Goal: Task Accomplishment & Management: Use online tool/utility

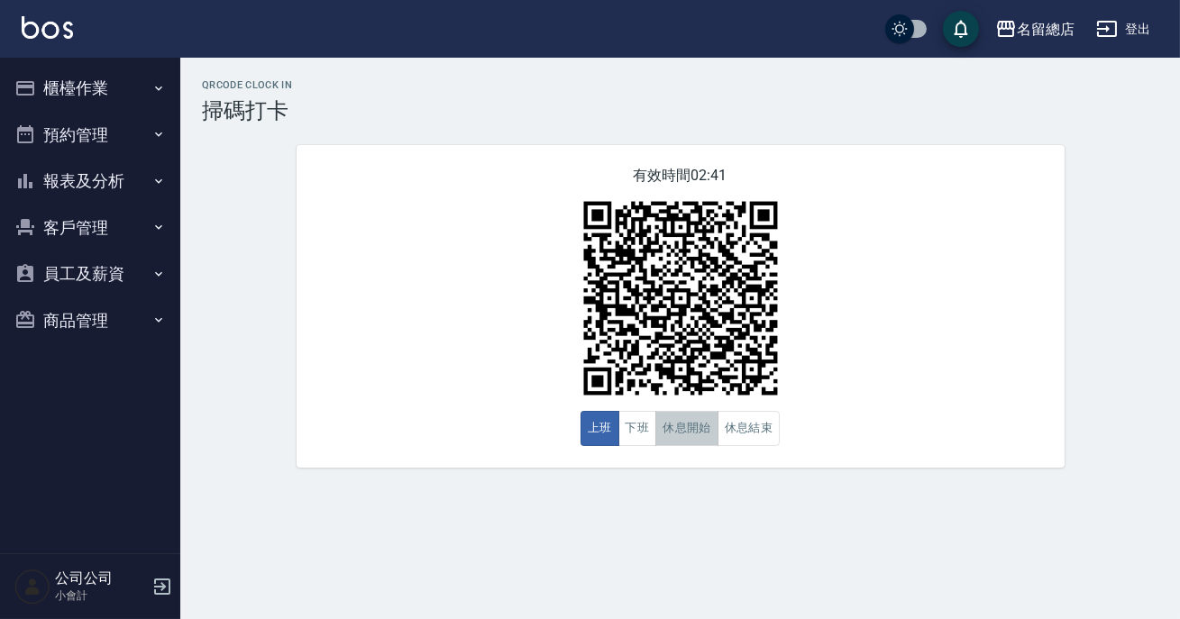
click at [707, 424] on button "休息開始" at bounding box center [686, 428] width 63 height 35
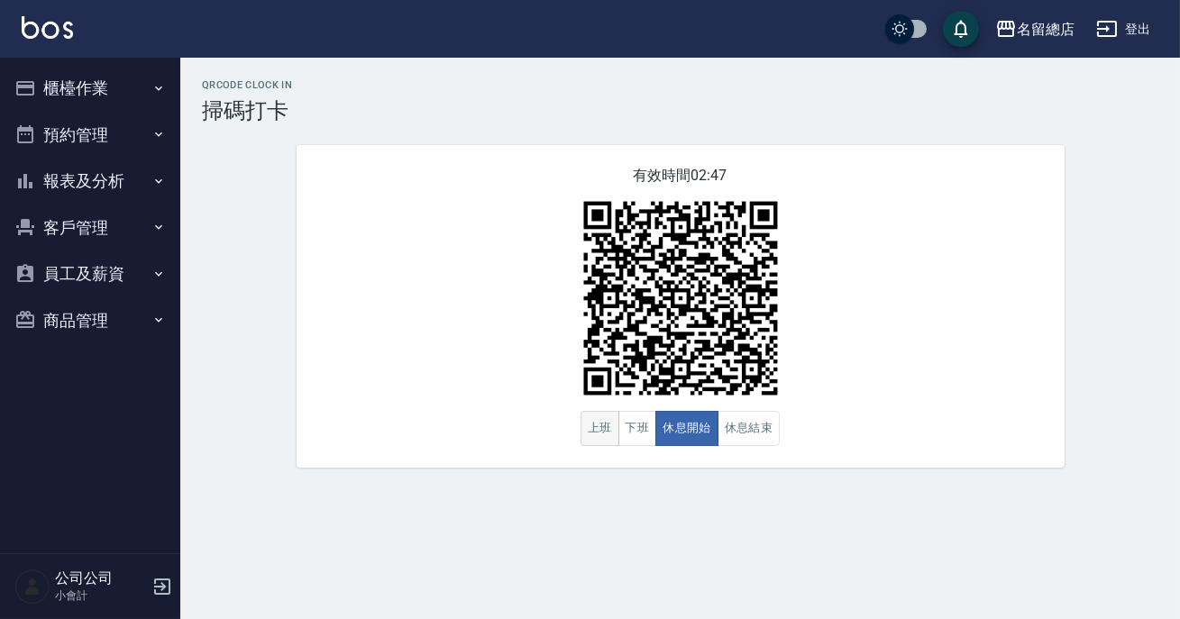
click at [604, 441] on button "上班" at bounding box center [599, 428] width 39 height 35
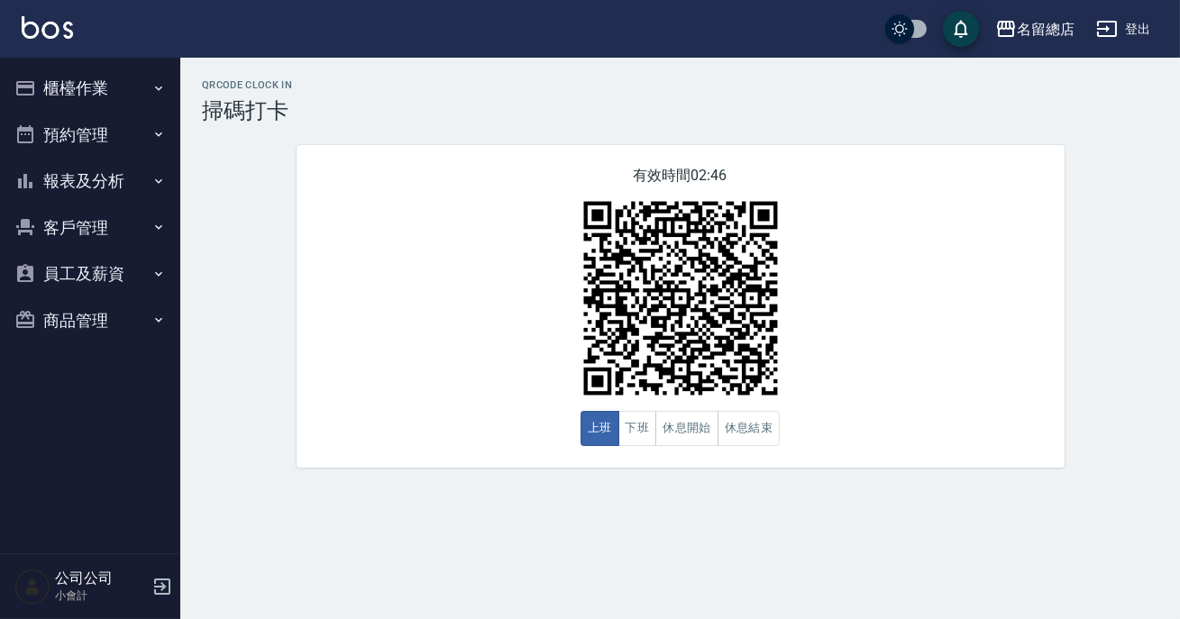
click at [571, 547] on div "QRcode Clock In 掃碼打卡 有效時間 02:46 上班 下班 休息開始 休息結束" at bounding box center [590, 309] width 1180 height 619
click at [535, 465] on div "有效時間 02:29 上班 下班 休息開始 休息結束" at bounding box center [681, 306] width 768 height 323
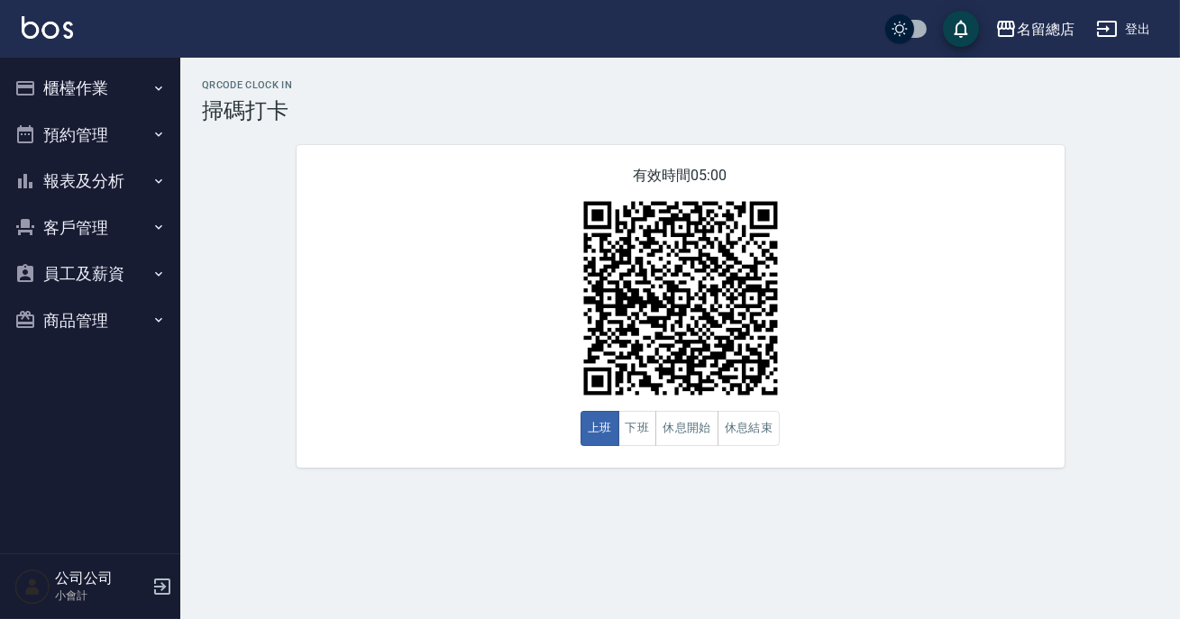
click at [596, 436] on button "上班" at bounding box center [599, 428] width 39 height 35
click at [753, 436] on button "休息結束" at bounding box center [748, 428] width 63 height 35
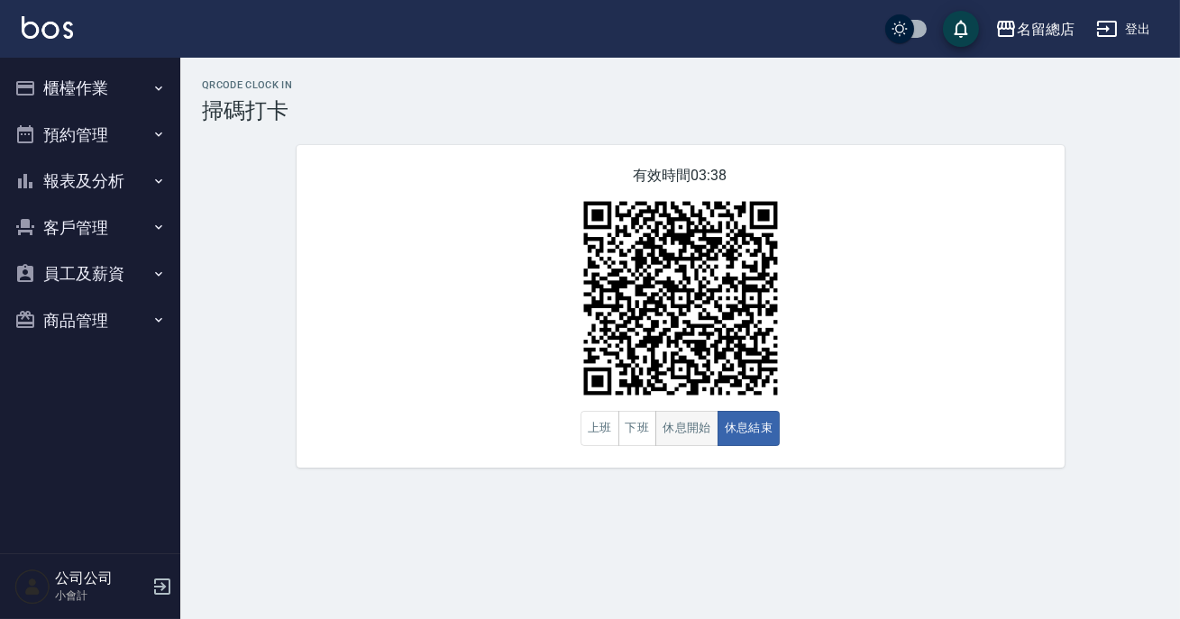
click at [726, 443] on button "休息結束" at bounding box center [748, 428] width 63 height 35
click at [674, 441] on button "休息開始" at bounding box center [686, 428] width 63 height 35
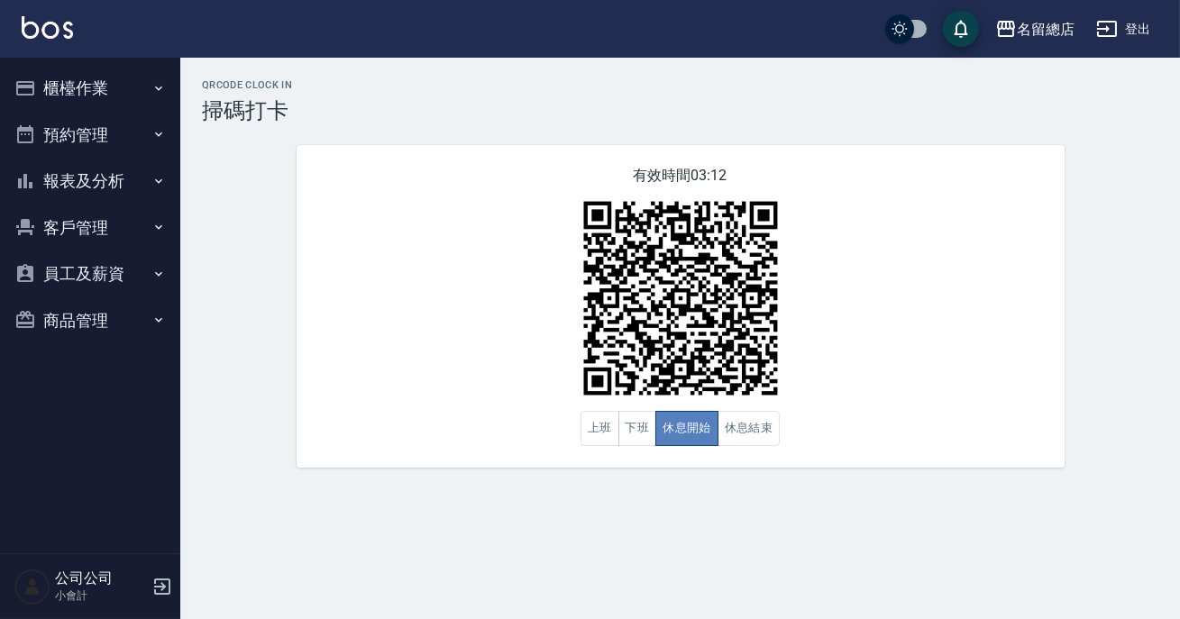
click at [657, 423] on button "休息開始" at bounding box center [686, 428] width 63 height 35
click at [753, 423] on button "休息結束" at bounding box center [748, 428] width 63 height 35
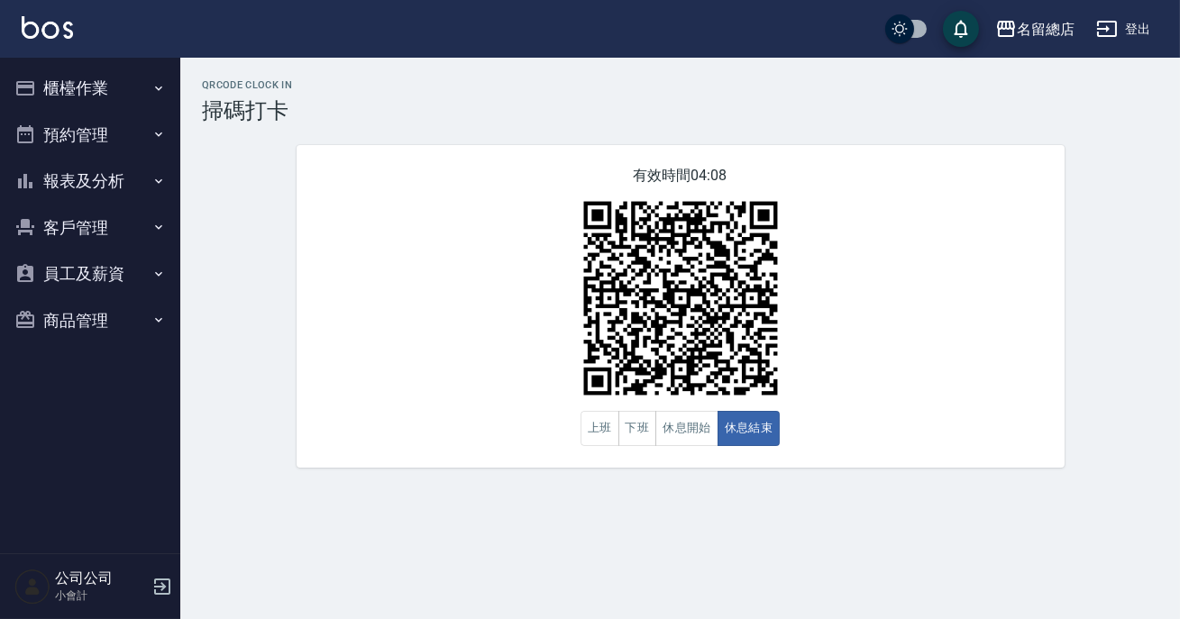
click at [694, 448] on div "有效時間 04:08 上班 下班 休息開始 休息結束" at bounding box center [681, 306] width 768 height 323
click at [686, 435] on button "休息開始" at bounding box center [686, 428] width 63 height 35
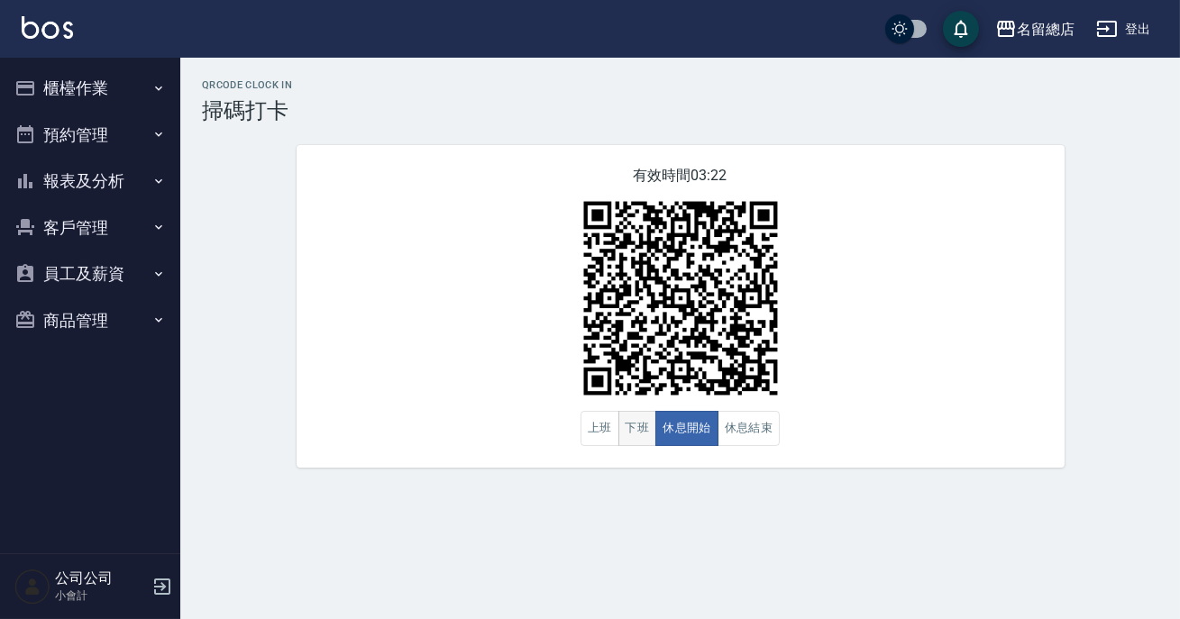
click at [630, 446] on button "下班" at bounding box center [637, 428] width 39 height 35
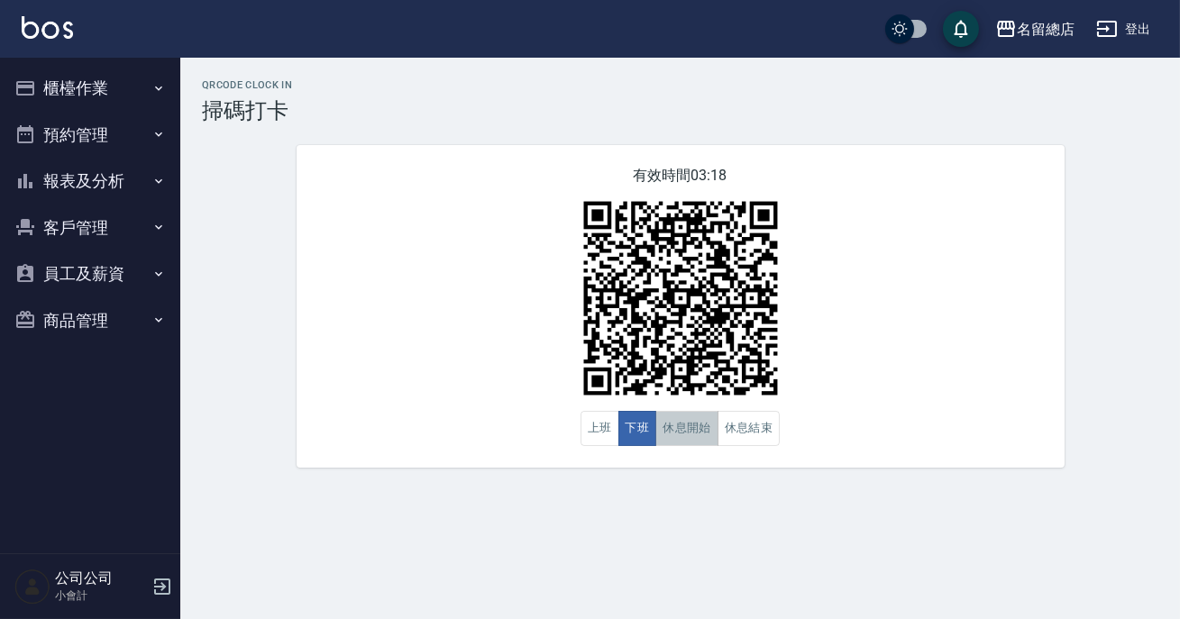
click at [702, 443] on button "休息開始" at bounding box center [686, 428] width 63 height 35
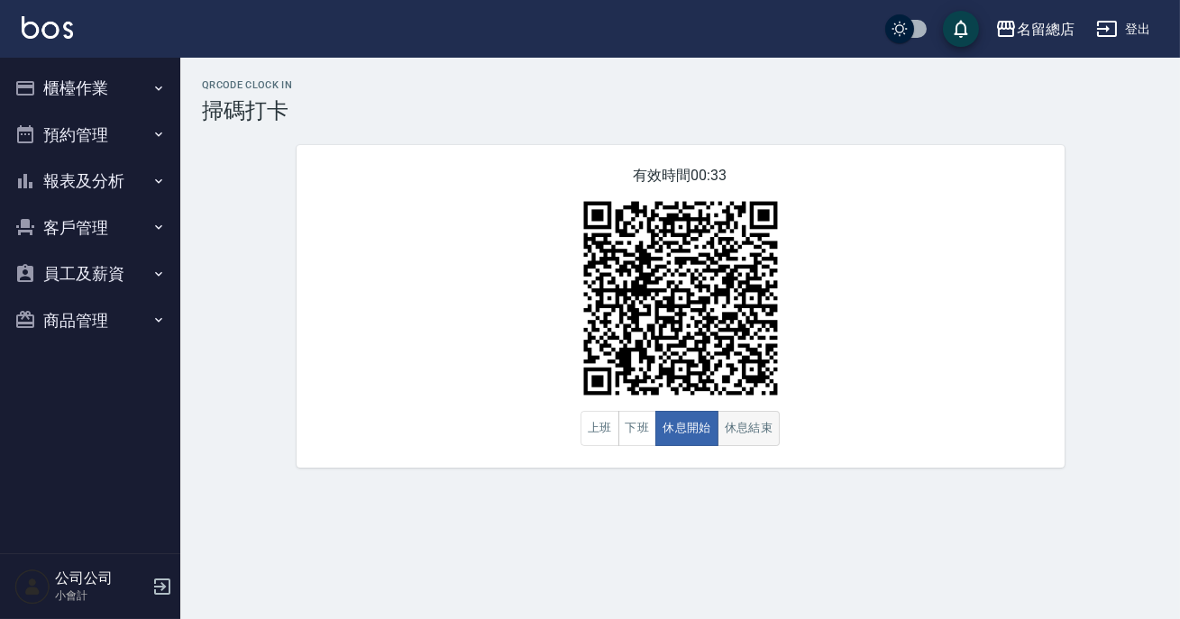
click at [727, 437] on button "休息結束" at bounding box center [748, 428] width 63 height 35
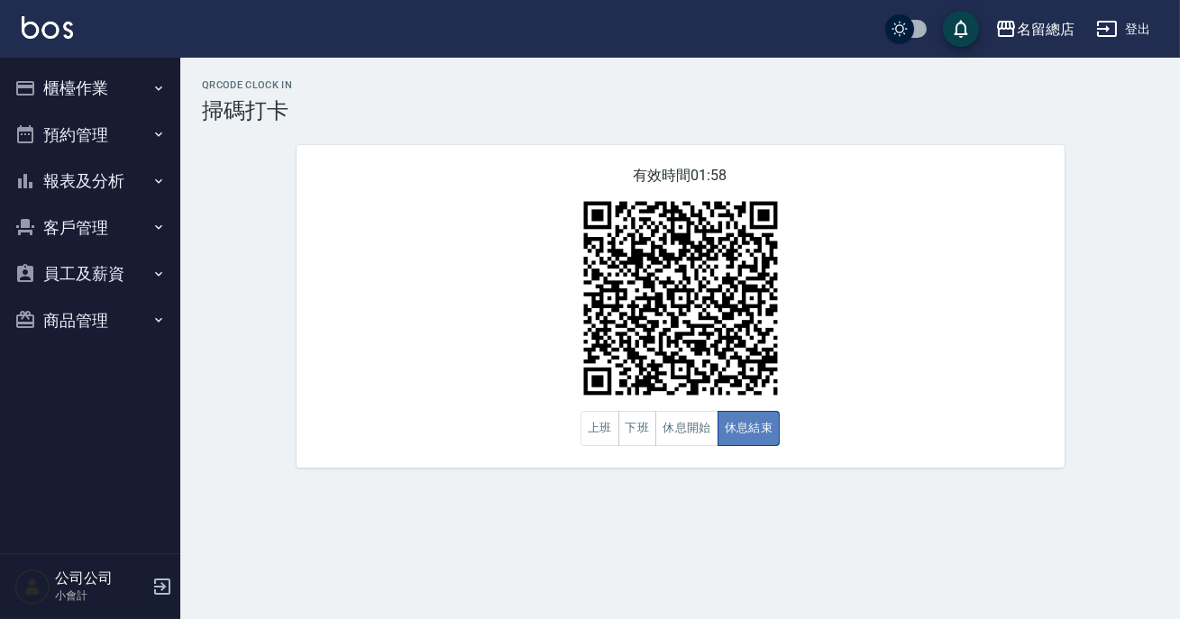
drag, startPoint x: 727, startPoint y: 438, endPoint x: 740, endPoint y: 443, distance: 13.4
click at [727, 437] on button "休息結束" at bounding box center [748, 428] width 63 height 35
click at [699, 425] on button "休息開始" at bounding box center [686, 428] width 63 height 35
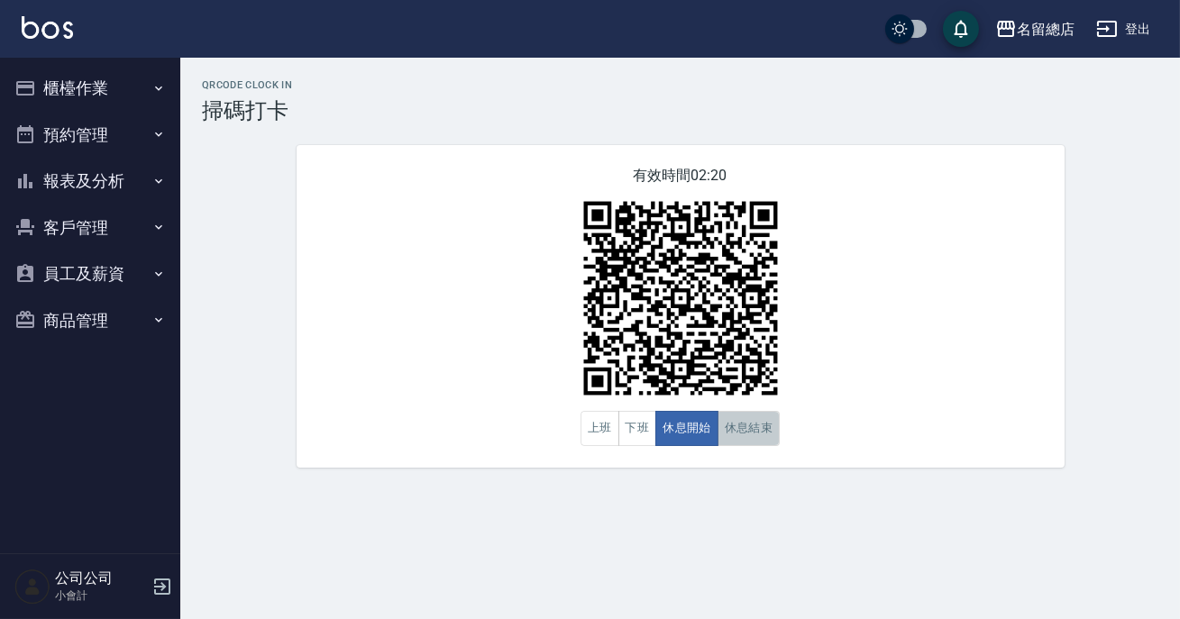
click at [717, 423] on button "休息結束" at bounding box center [748, 428] width 63 height 35
